Goal: Browse casually: Explore the website without a specific task or goal

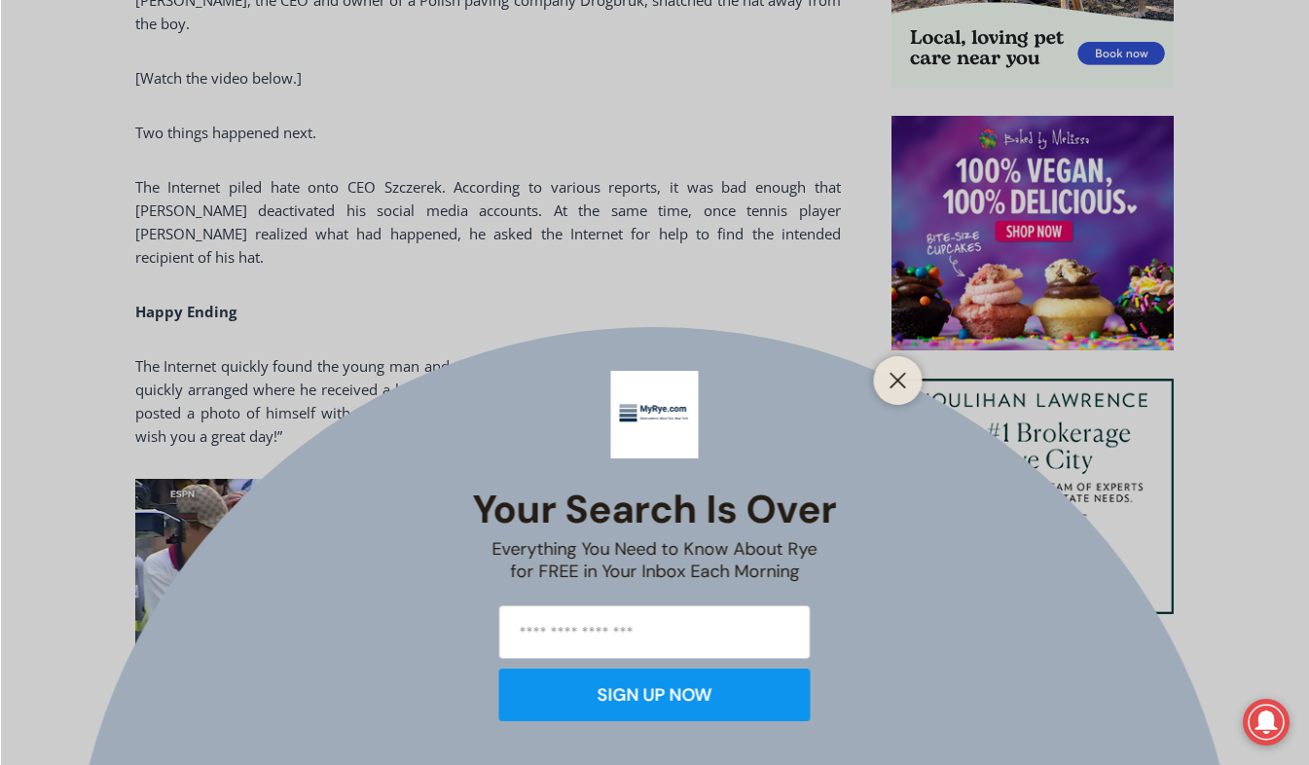
scroll to position [1438, 0]
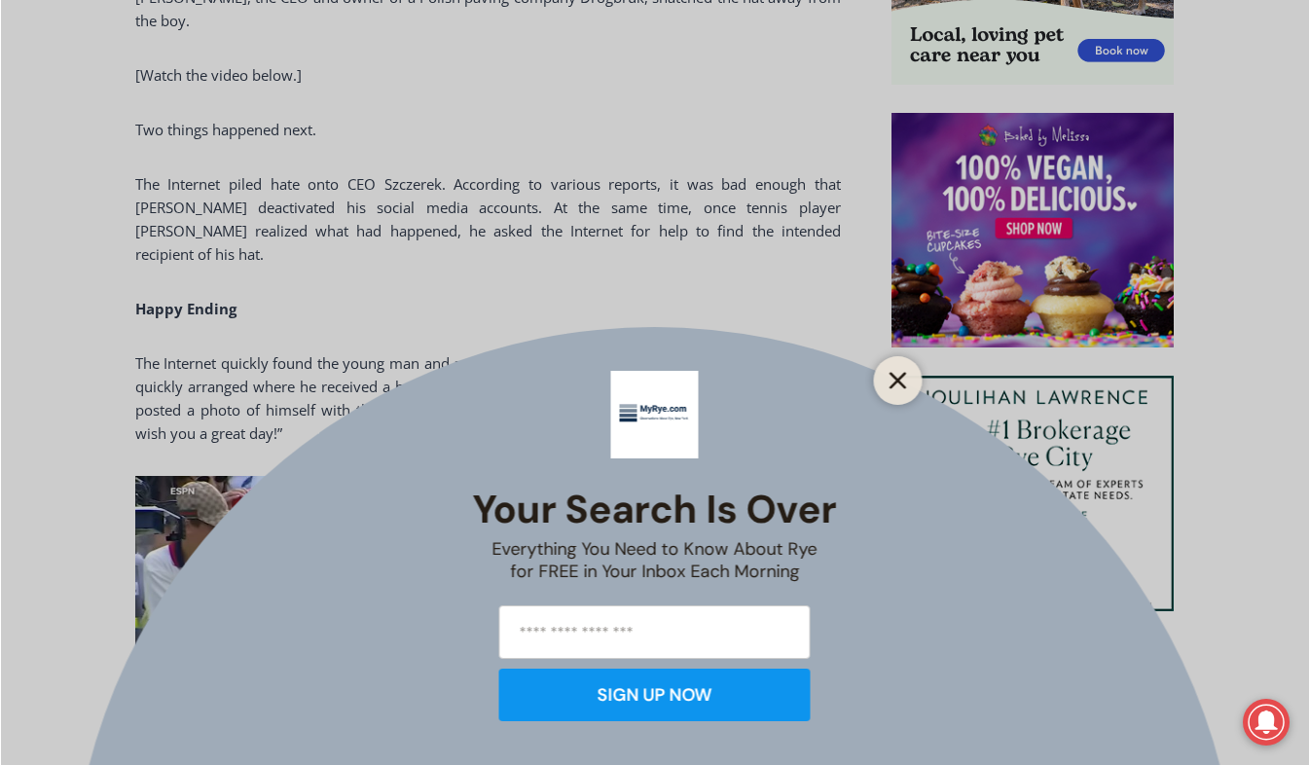
click at [892, 376] on line "Close" at bounding box center [898, 381] width 14 height 14
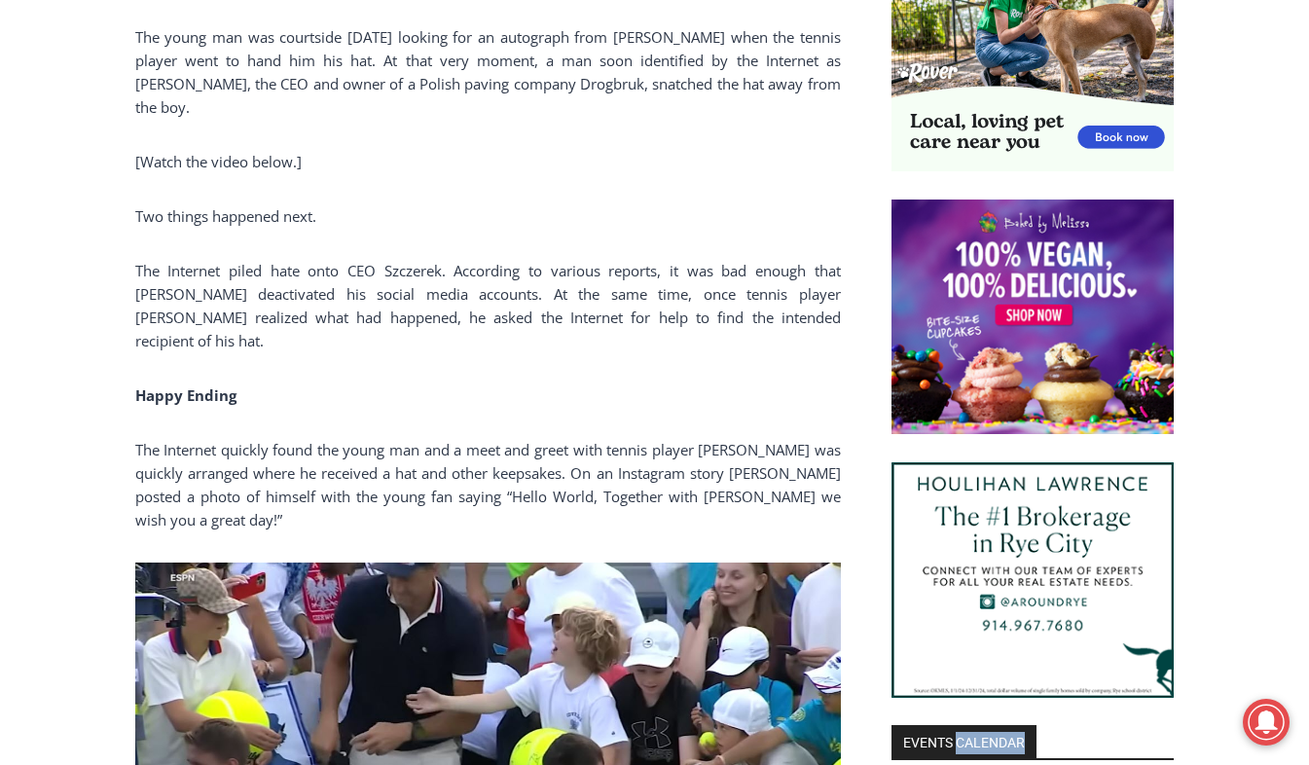
scroll to position [1234, 0]
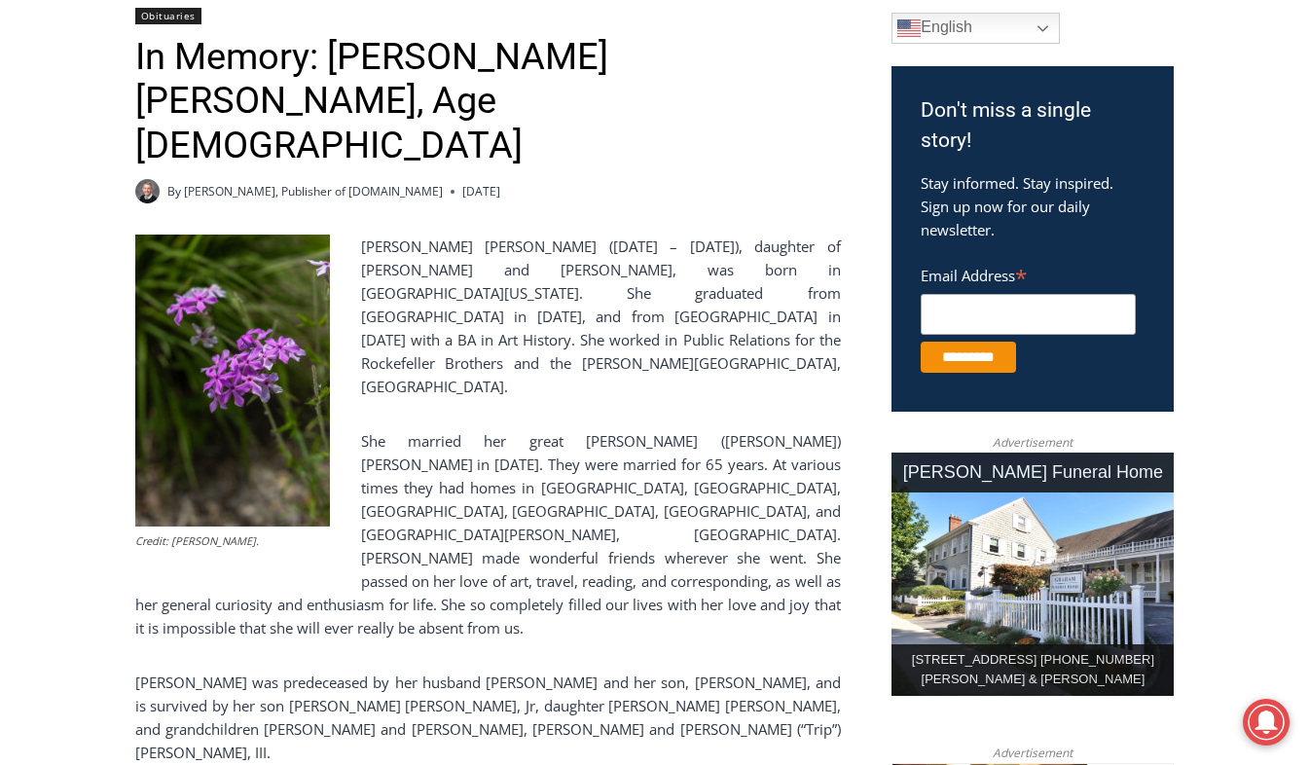
scroll to position [599, 0]
